Goal: Task Accomplishment & Management: Manage account settings

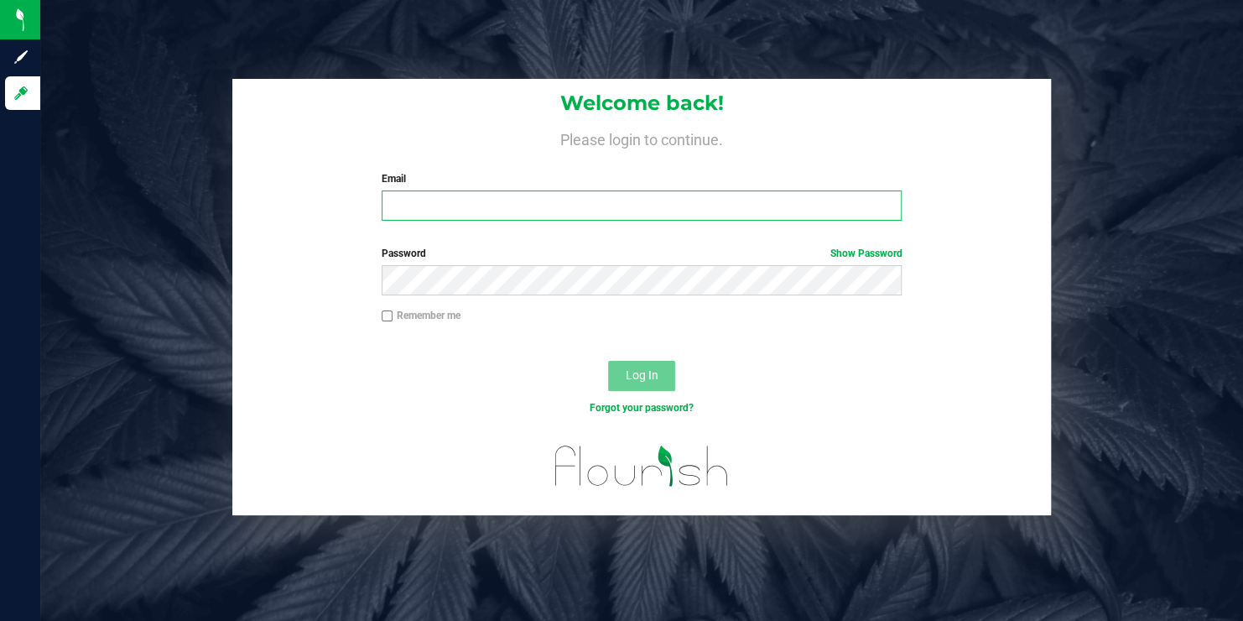
click at [457, 195] on input "Email" at bounding box center [642, 205] width 521 height 30
type input "[EMAIL_ADDRESS][DOMAIN_NAME]"
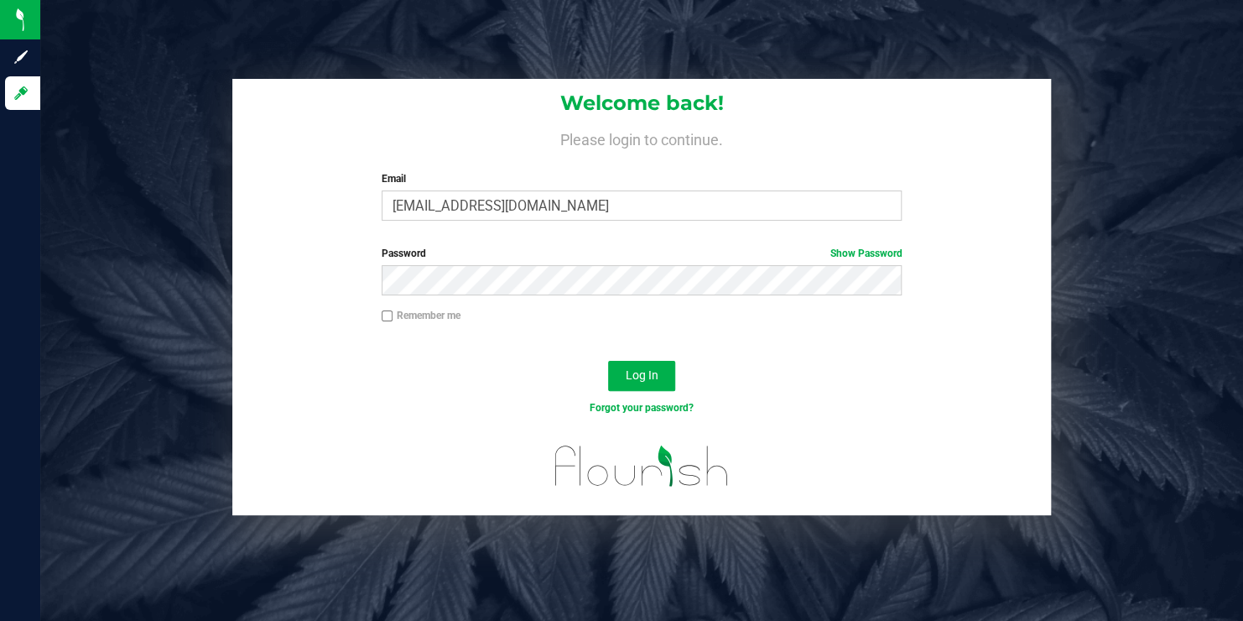
click at [390, 317] on input "Remember me" at bounding box center [388, 316] width 12 height 12
checkbox input "true"
click at [650, 372] on span "Log In" at bounding box center [642, 374] width 33 height 13
click at [648, 371] on span "Log In" at bounding box center [642, 374] width 33 height 13
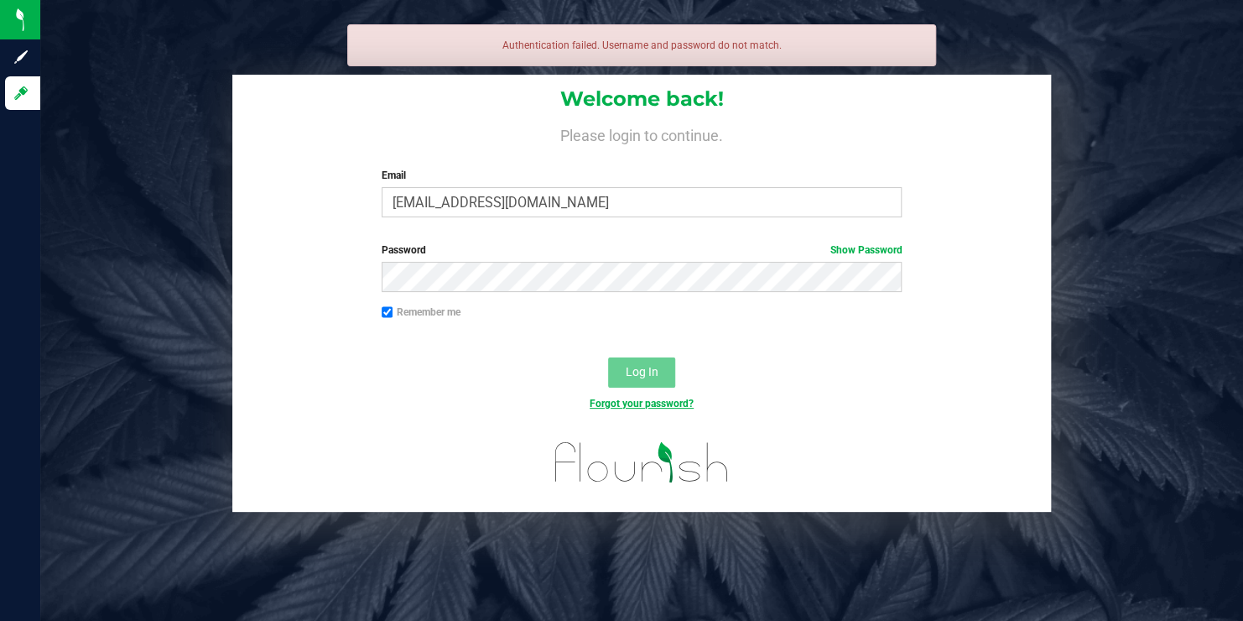
click at [662, 400] on link "Forgot your password?" at bounding box center [642, 404] width 104 height 12
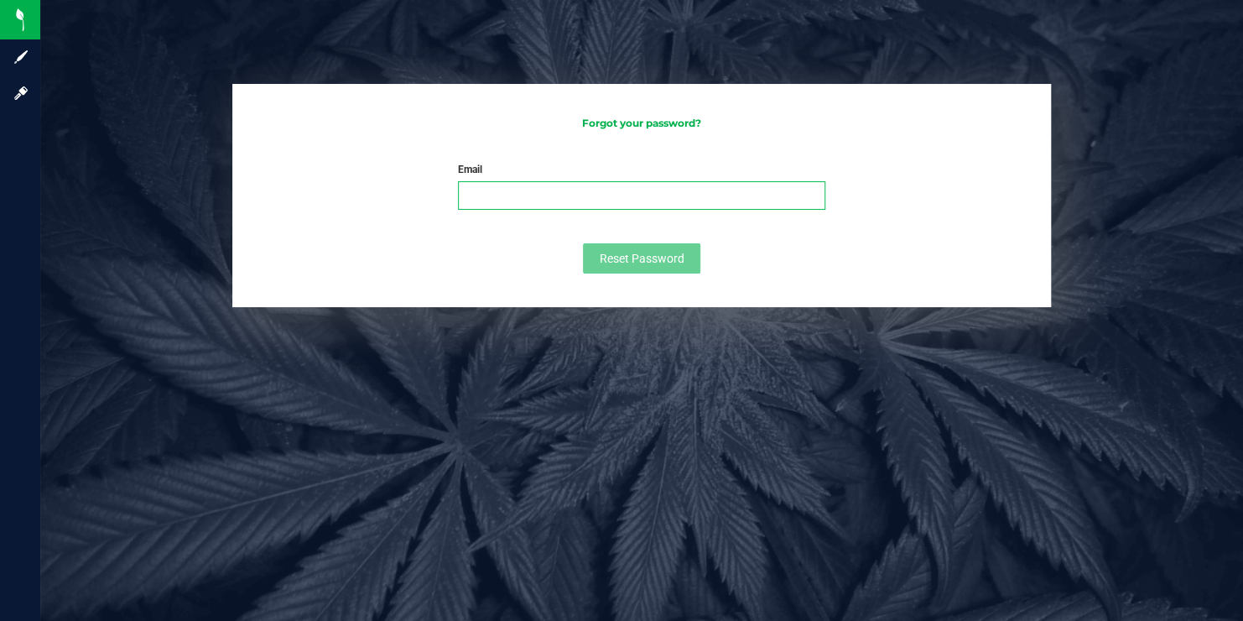
click at [497, 191] on input "Email" at bounding box center [641, 195] width 367 height 29
type input "[EMAIL_ADDRESS][DOMAIN_NAME]"
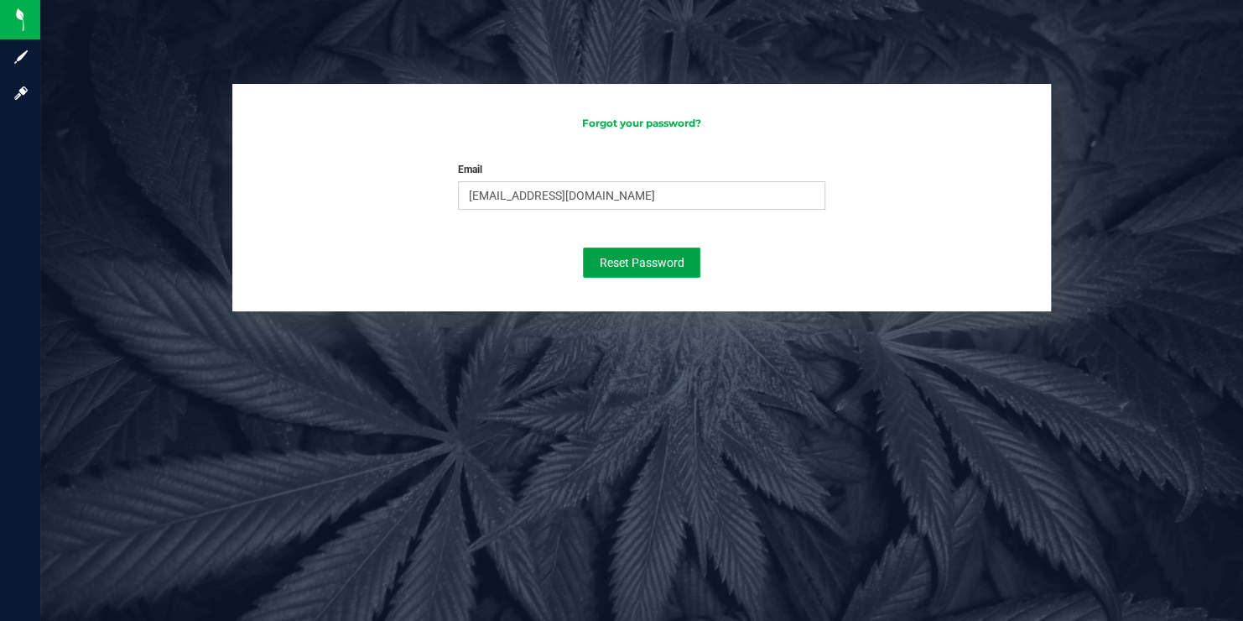
click at [640, 257] on span "Reset Password" at bounding box center [642, 262] width 85 height 13
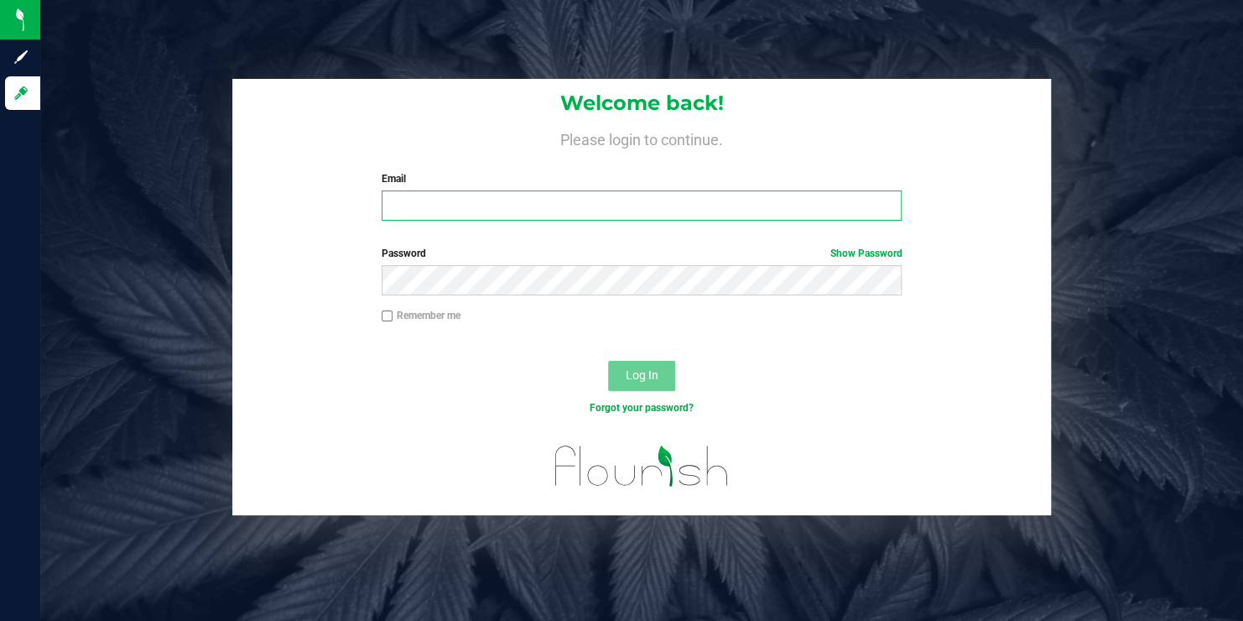
type input "[EMAIL_ADDRESS][DOMAIN_NAME]"
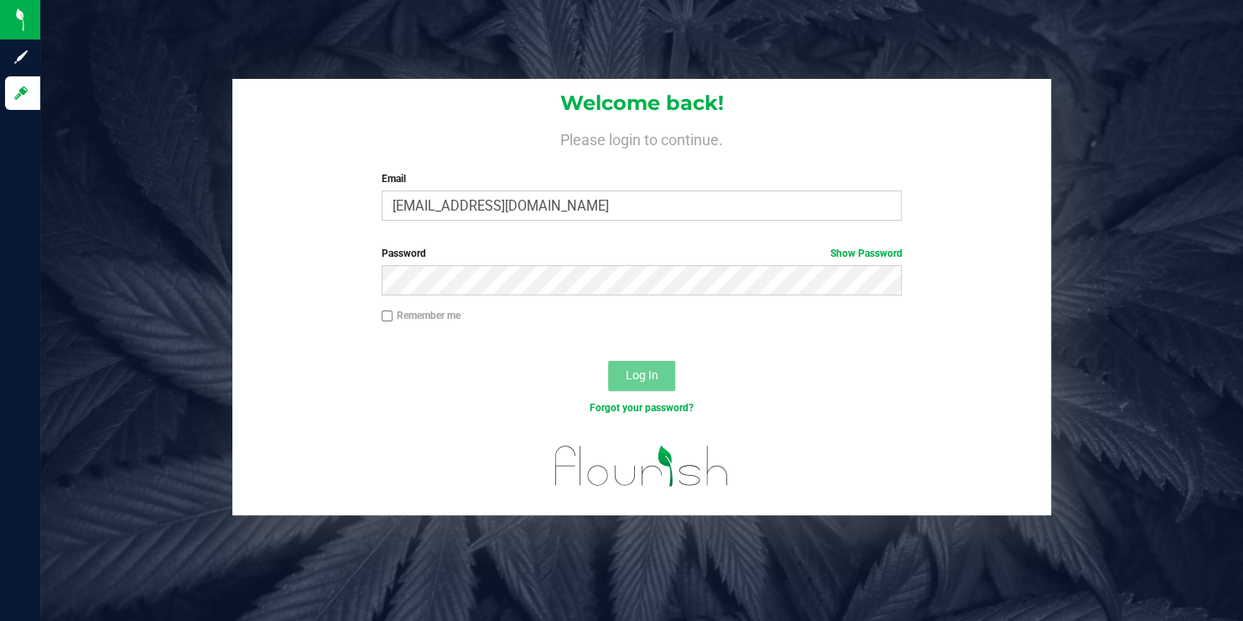
click at [383, 312] on input "Remember me" at bounding box center [388, 316] width 12 height 12
checkbox input "true"
click at [641, 376] on span "Log In" at bounding box center [642, 374] width 33 height 13
click at [891, 251] on link "Show Password" at bounding box center [865, 253] width 72 height 12
click at [881, 253] on link "Hide Password" at bounding box center [867, 253] width 67 height 12
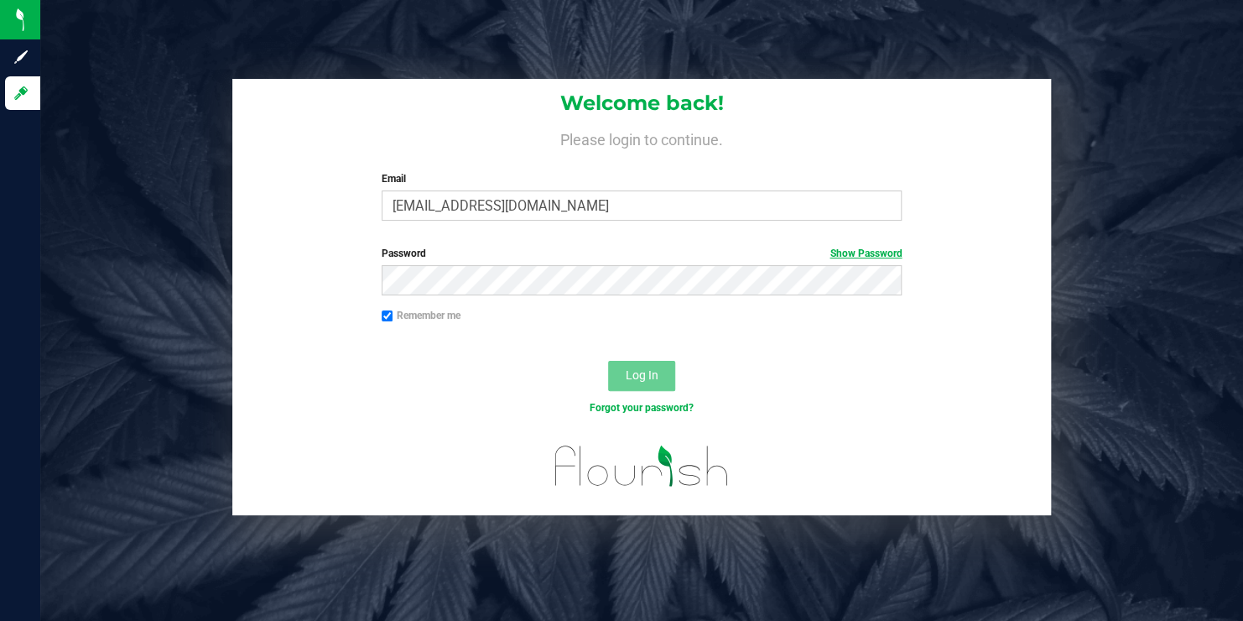
click at [881, 248] on link "Show Password" at bounding box center [865, 253] width 72 height 12
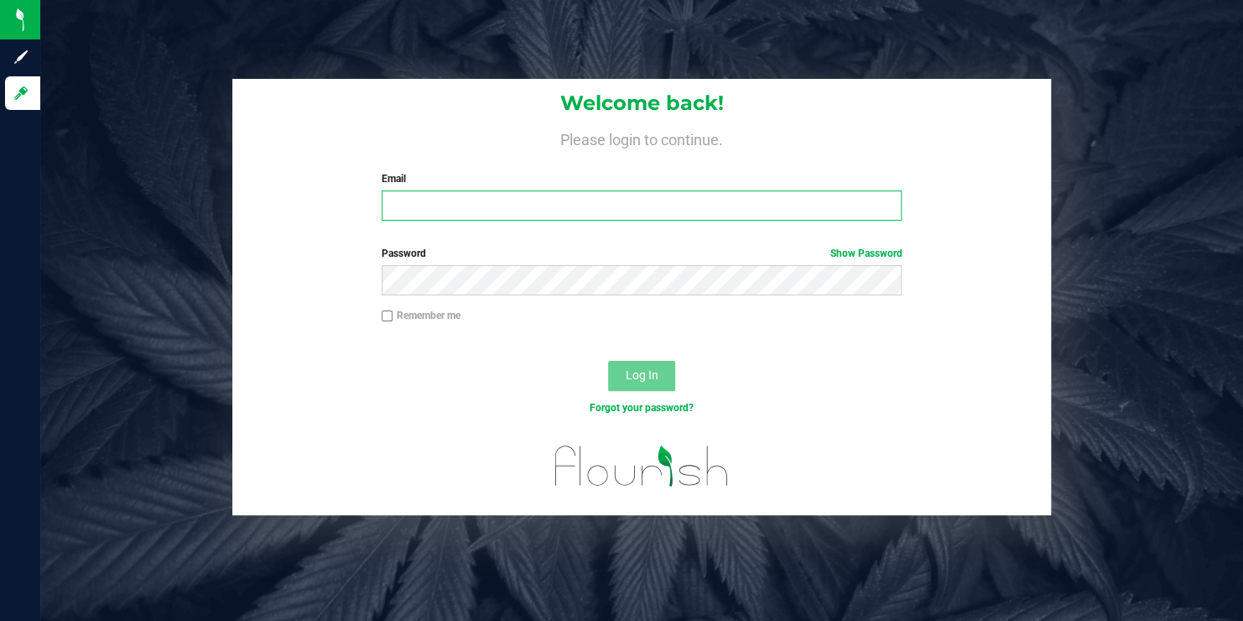
type input "[EMAIL_ADDRESS][DOMAIN_NAME]"
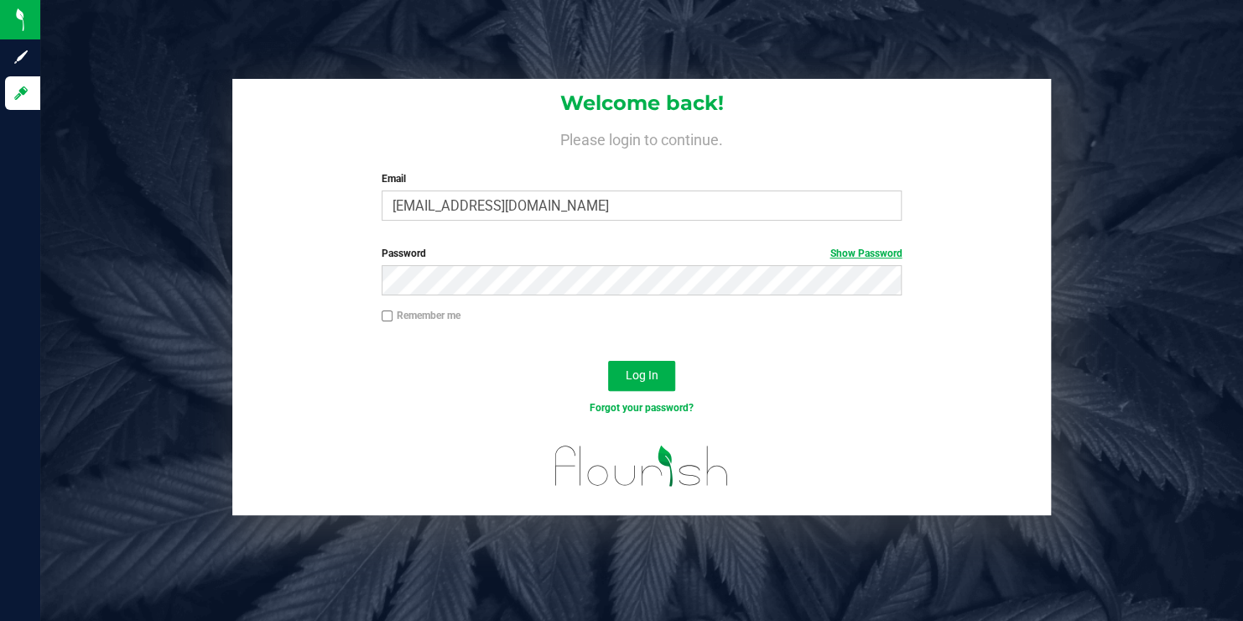
click at [895, 254] on link "Show Password" at bounding box center [865, 253] width 72 height 12
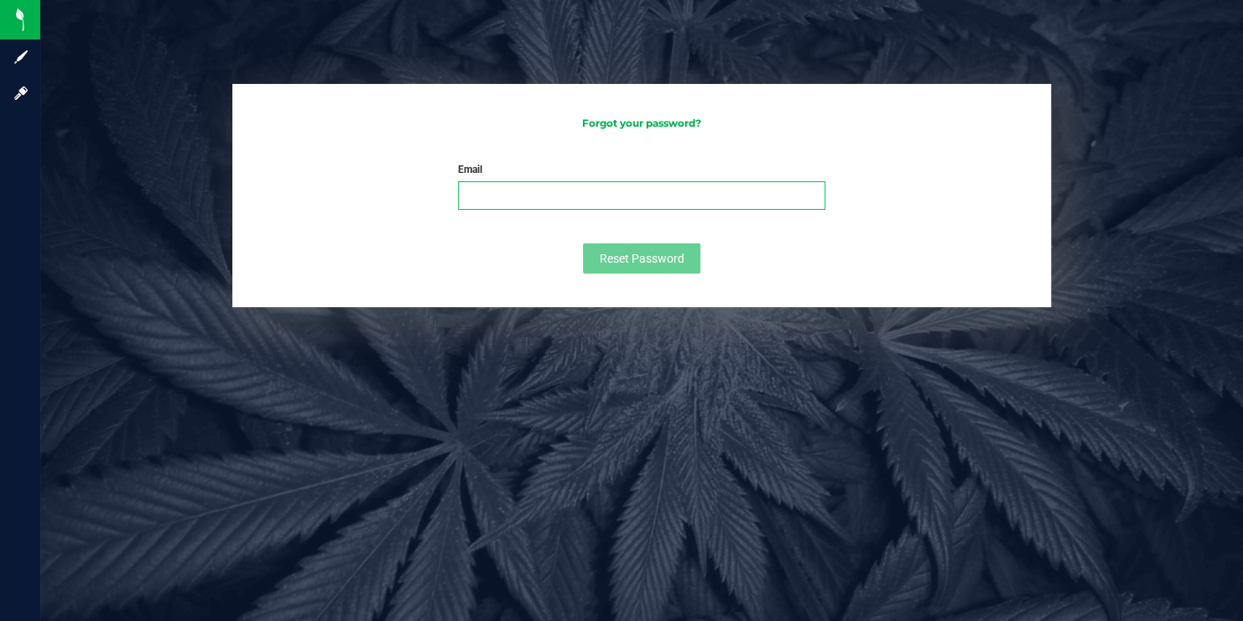
click at [501, 190] on input "Email" at bounding box center [641, 195] width 367 height 29
type input "[EMAIL_ADDRESS][DOMAIN_NAME]"
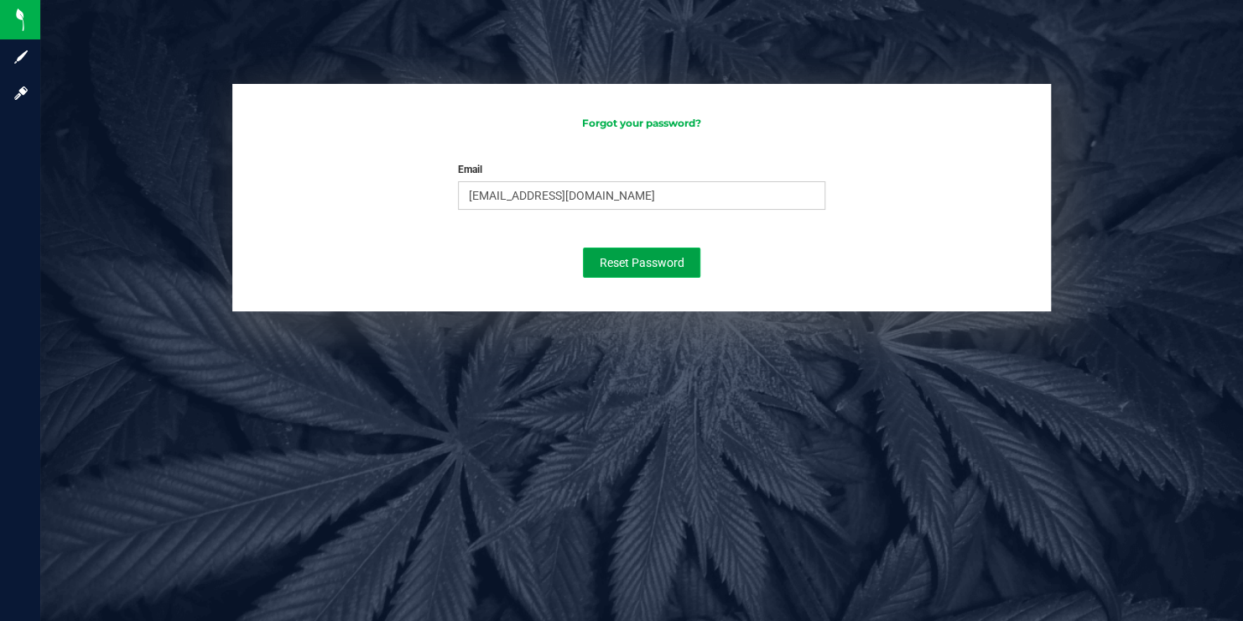
click at [652, 261] on span "Reset Password" at bounding box center [642, 262] width 85 height 13
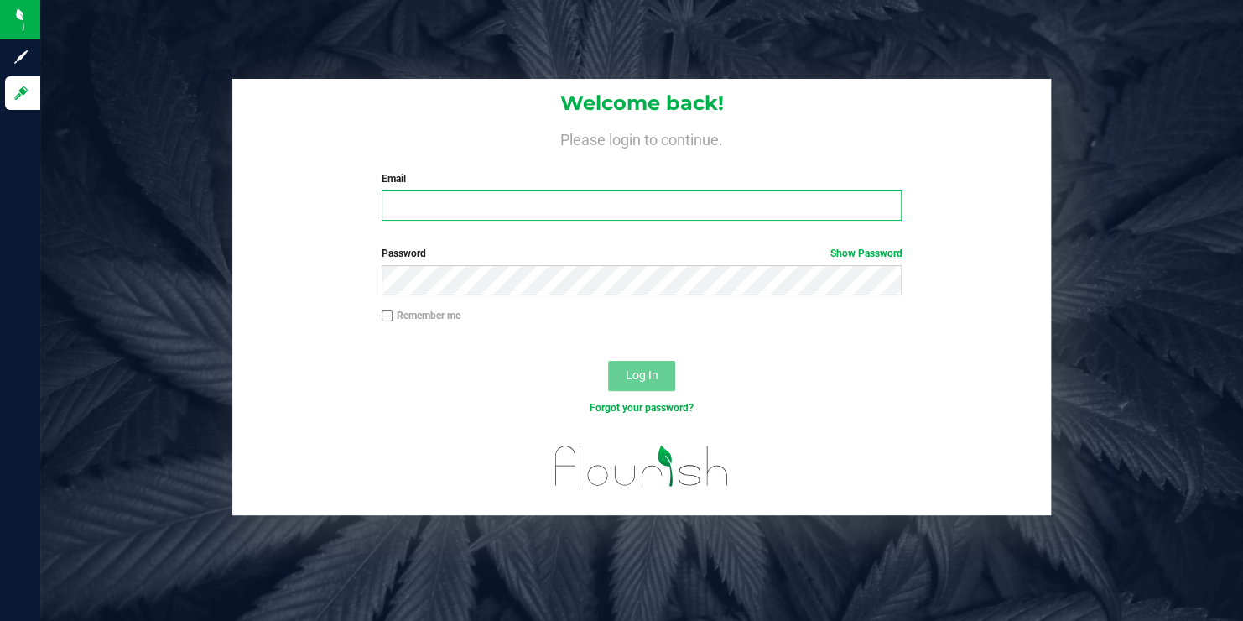
type input "[EMAIL_ADDRESS][DOMAIN_NAME]"
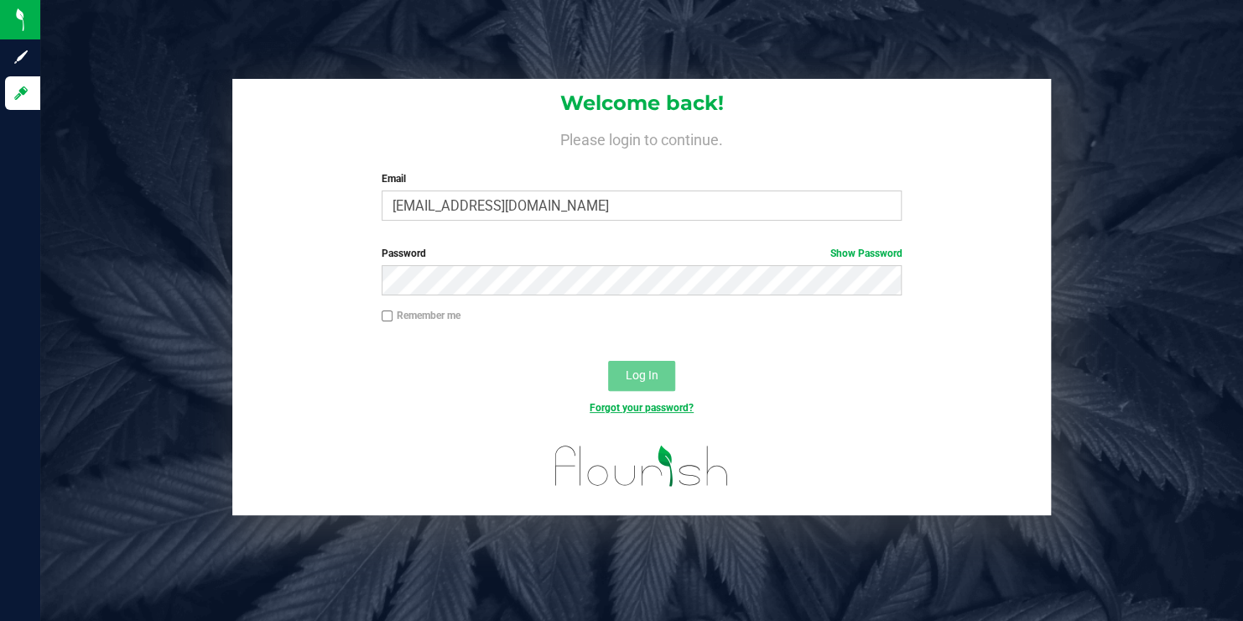
click at [688, 405] on link "Forgot your password?" at bounding box center [642, 408] width 104 height 12
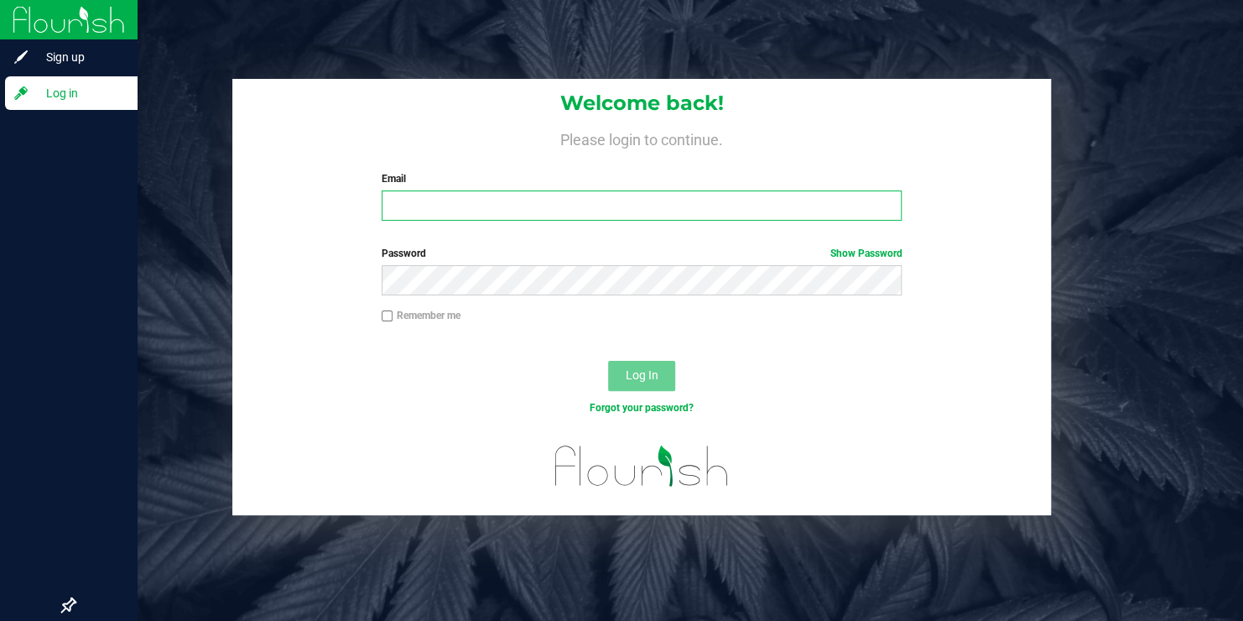
type input "[EMAIL_ADDRESS][DOMAIN_NAME]"
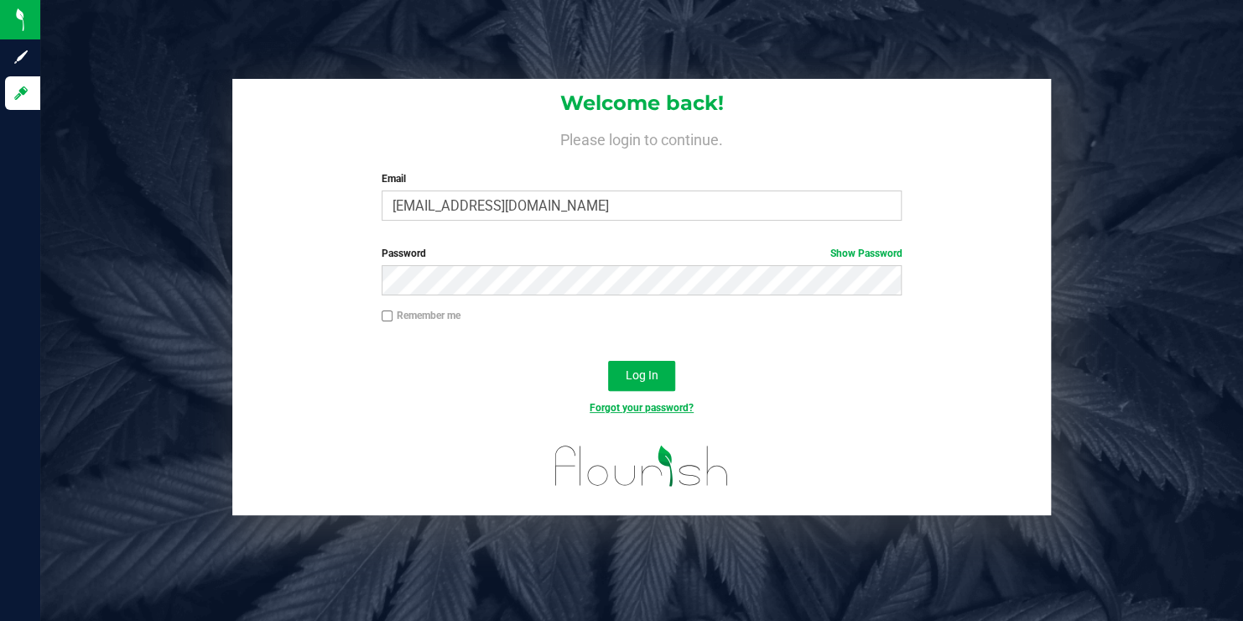
click at [672, 405] on link "Forgot your password?" at bounding box center [642, 408] width 104 height 12
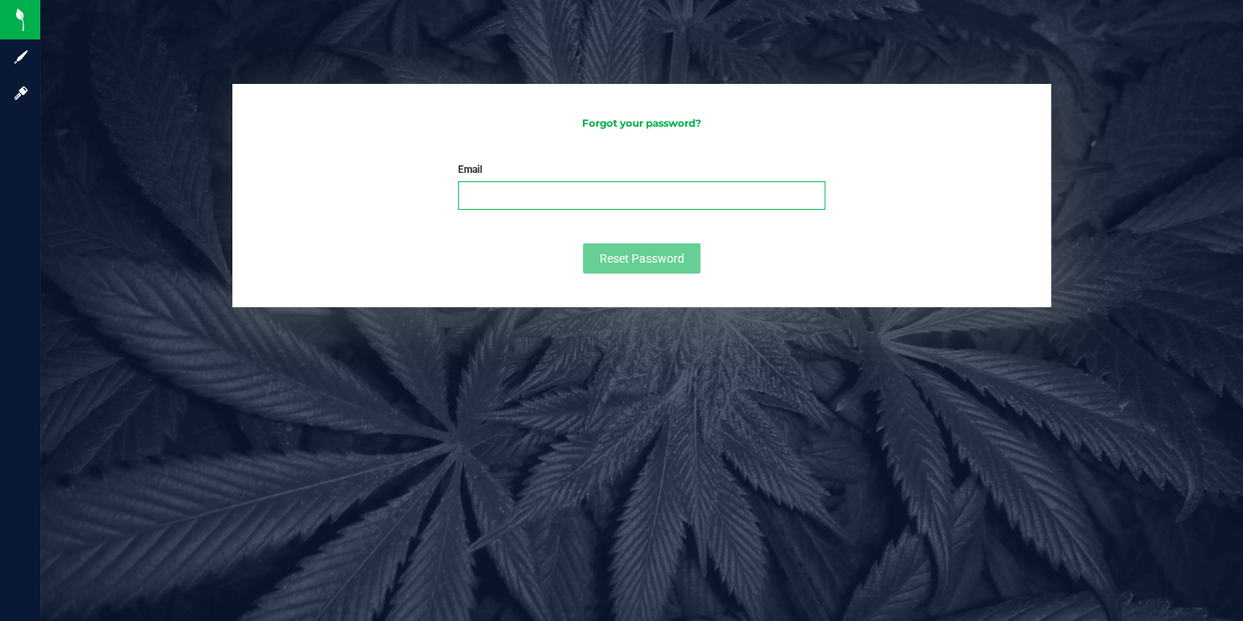
click at [470, 191] on input "Email" at bounding box center [641, 195] width 367 height 29
type input "[EMAIL_ADDRESS][DOMAIN_NAME]"
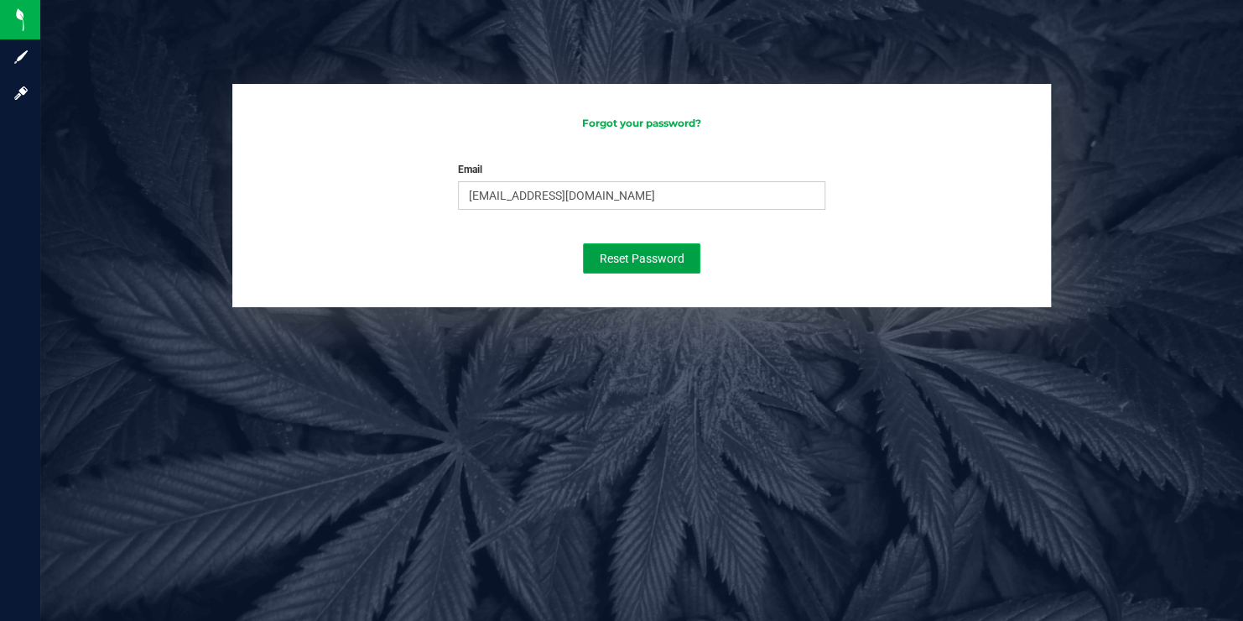
click at [655, 259] on span "Reset Password" at bounding box center [642, 258] width 85 height 13
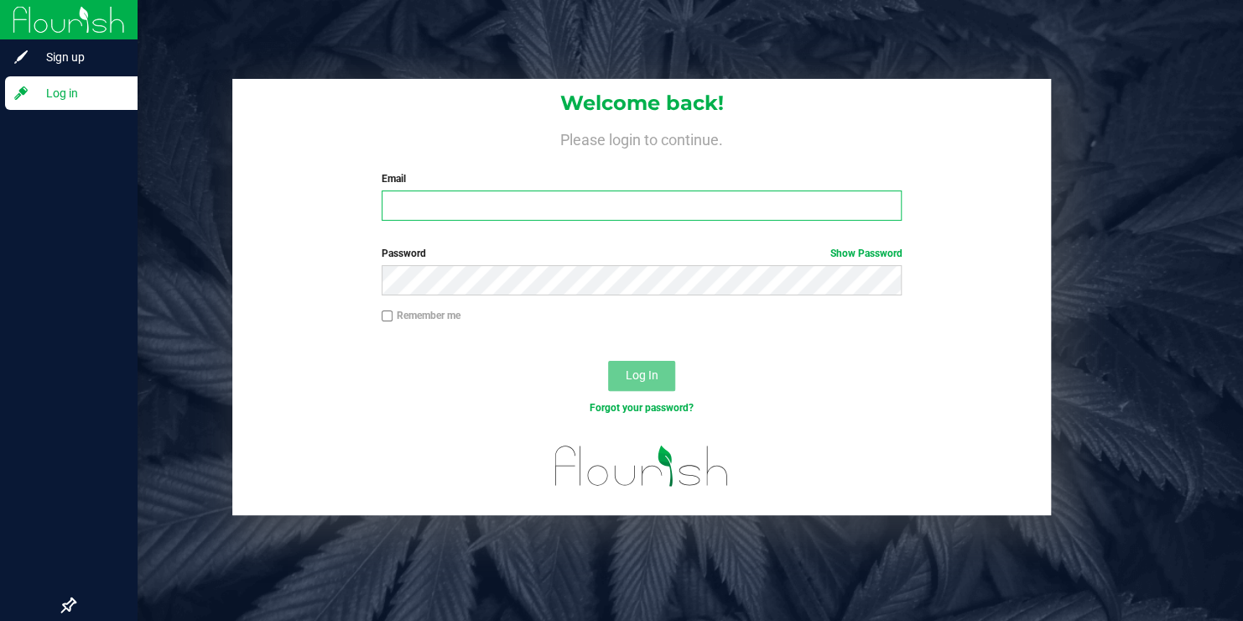
type input "[EMAIL_ADDRESS][DOMAIN_NAME]"
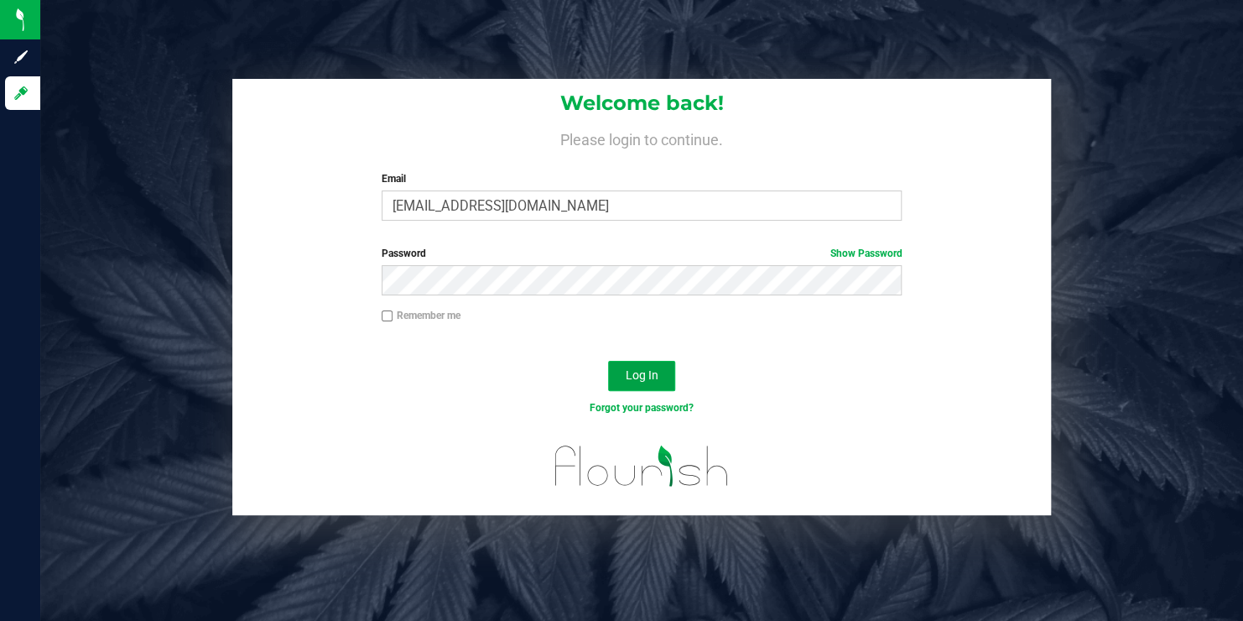
click at [639, 369] on span "Log In" at bounding box center [642, 374] width 33 height 13
click at [881, 251] on link "Show Password" at bounding box center [865, 253] width 72 height 12
click at [388, 315] on input "Remember me" at bounding box center [388, 316] width 12 height 12
checkbox input "true"
click at [653, 378] on span "Log In" at bounding box center [642, 374] width 33 height 13
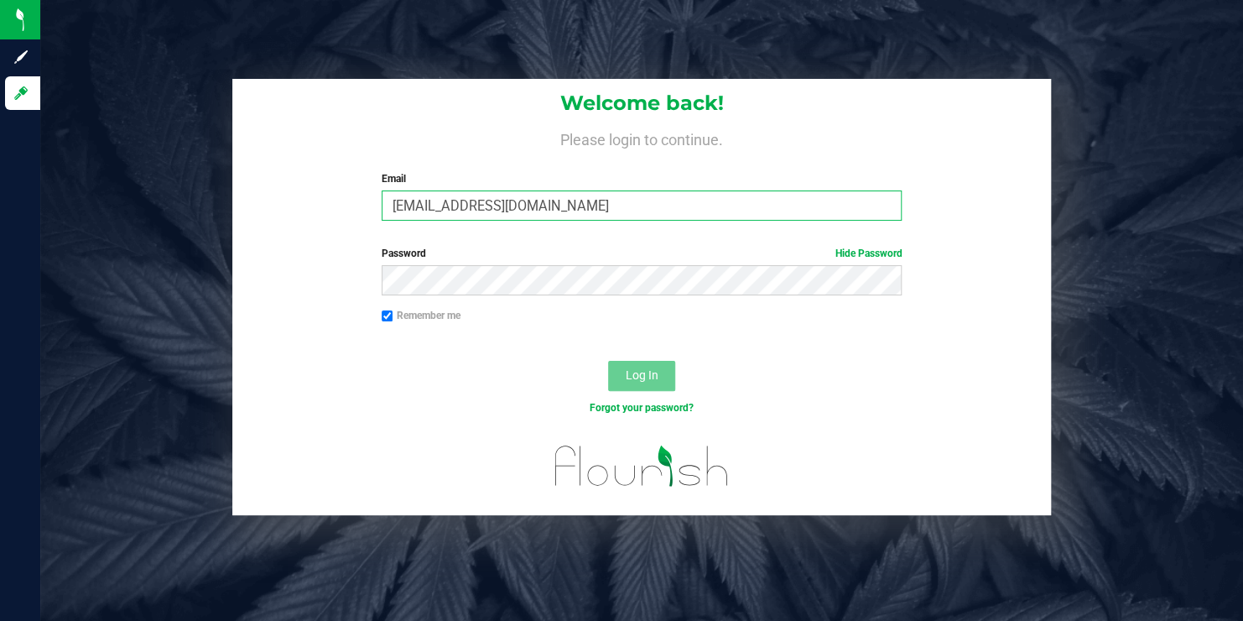
drag, startPoint x: 539, startPoint y: 199, endPoint x: 441, endPoint y: 199, distance: 98.1
click at [441, 199] on input "[EMAIL_ADDRESS][DOMAIN_NAME]" at bounding box center [642, 205] width 521 height 30
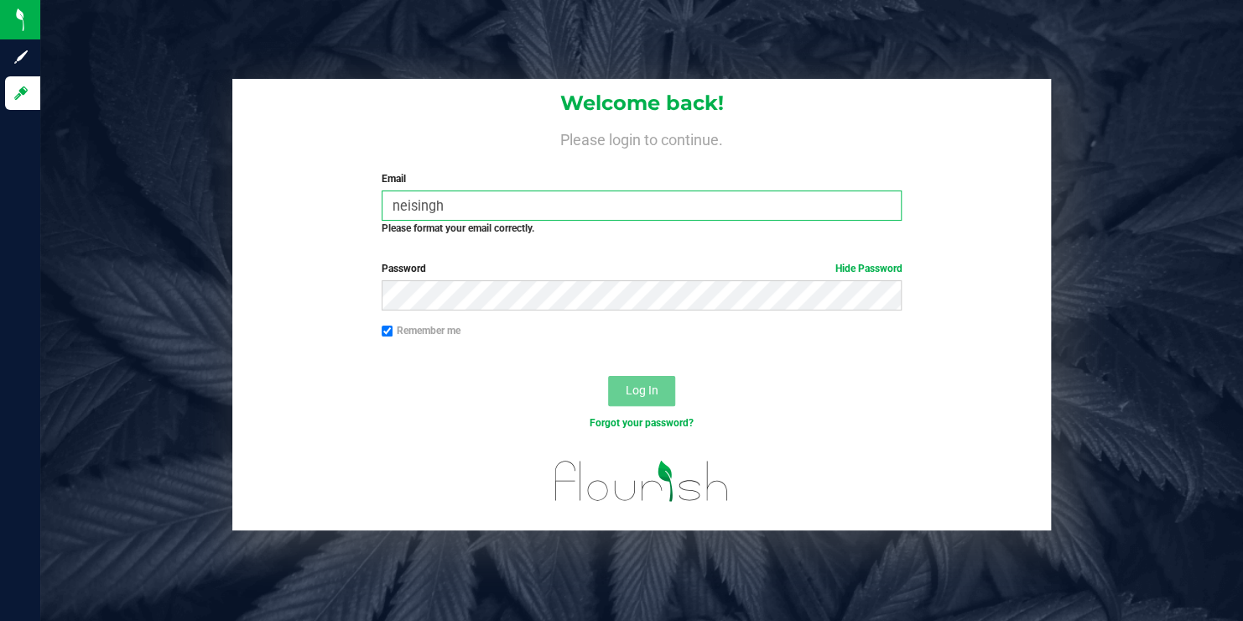
click at [460, 200] on input "neisingh" at bounding box center [642, 205] width 521 height 30
type input "[EMAIL_ADDRESS][DOMAIN_NAME]"
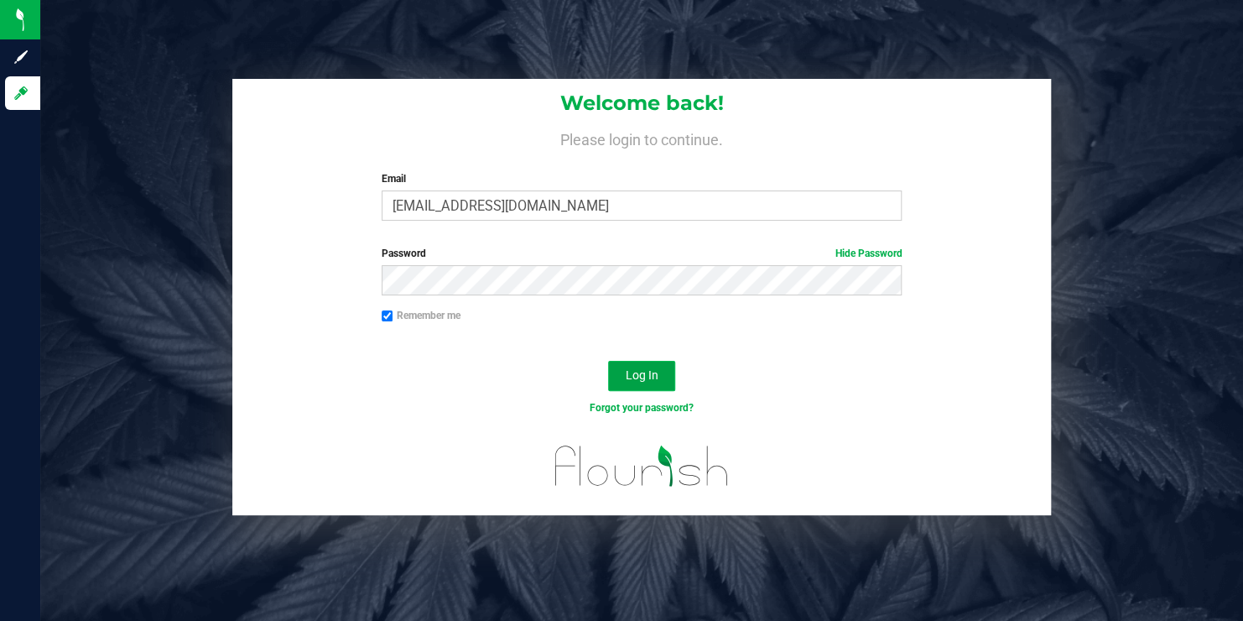
click at [631, 374] on span "Log In" at bounding box center [642, 374] width 33 height 13
click at [389, 319] on input "Remember me" at bounding box center [388, 316] width 12 height 12
click at [388, 319] on input "Remember me" at bounding box center [388, 316] width 12 height 12
checkbox input "true"
click at [645, 372] on span "Log In" at bounding box center [642, 374] width 33 height 13
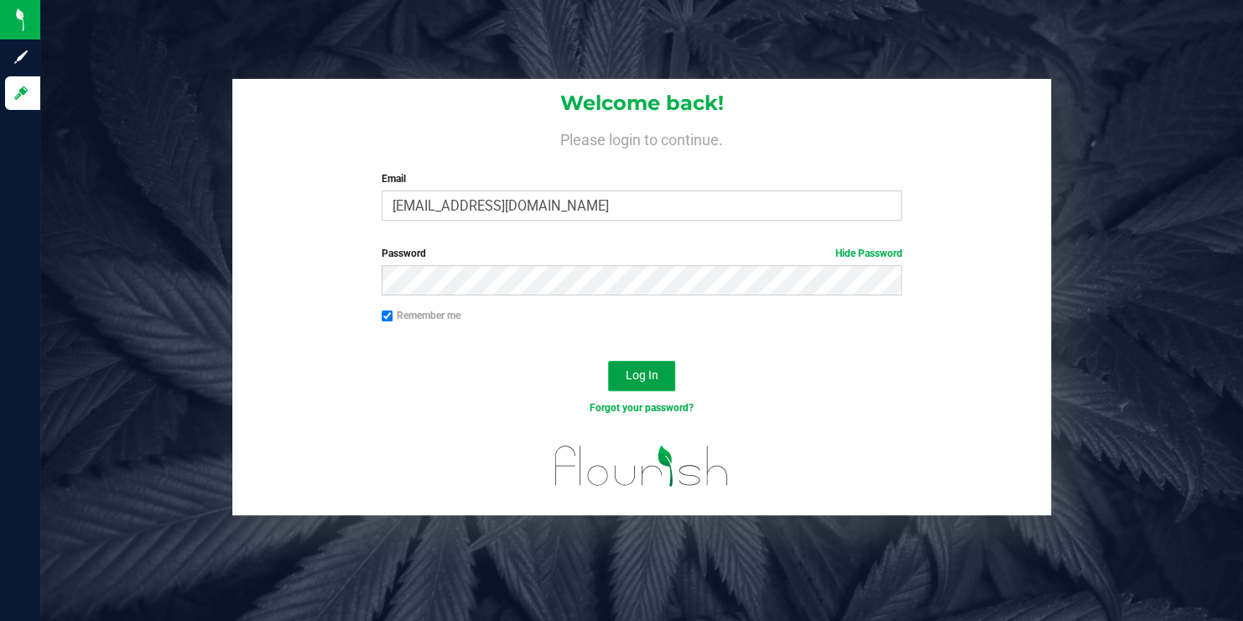
click at [640, 372] on span "Log In" at bounding box center [642, 374] width 33 height 13
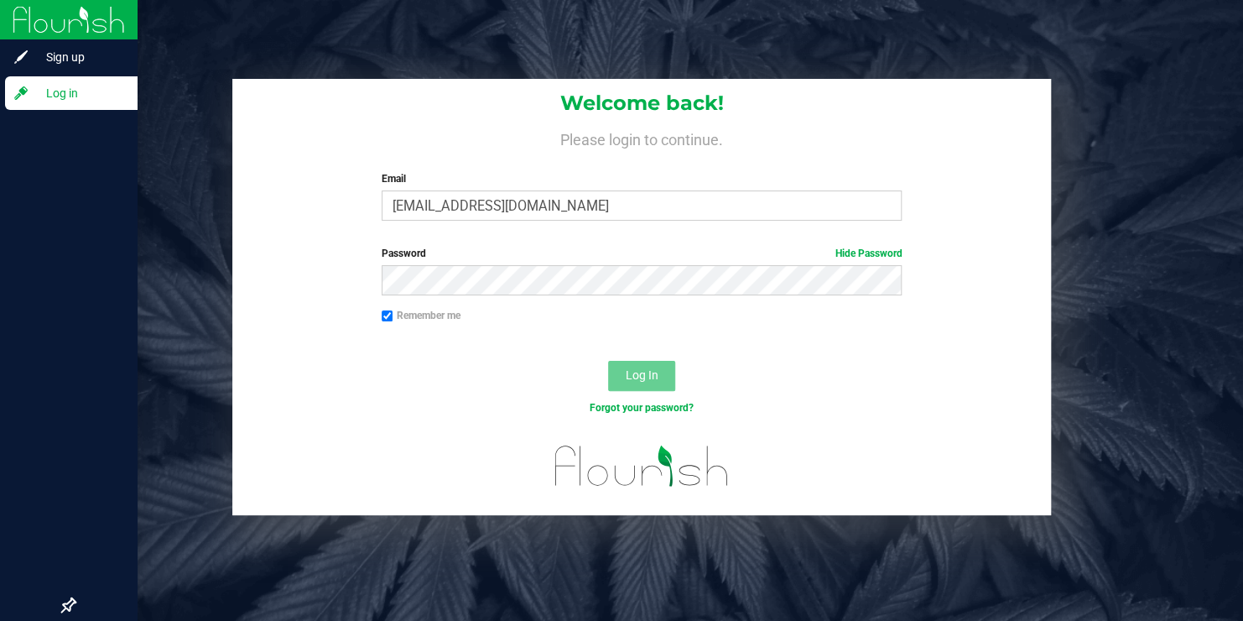
click at [43, 87] on span "Log in" at bounding box center [79, 93] width 101 height 20
click at [78, 55] on span "Sign up" at bounding box center [79, 57] width 101 height 20
